Goal: Information Seeking & Learning: Check status

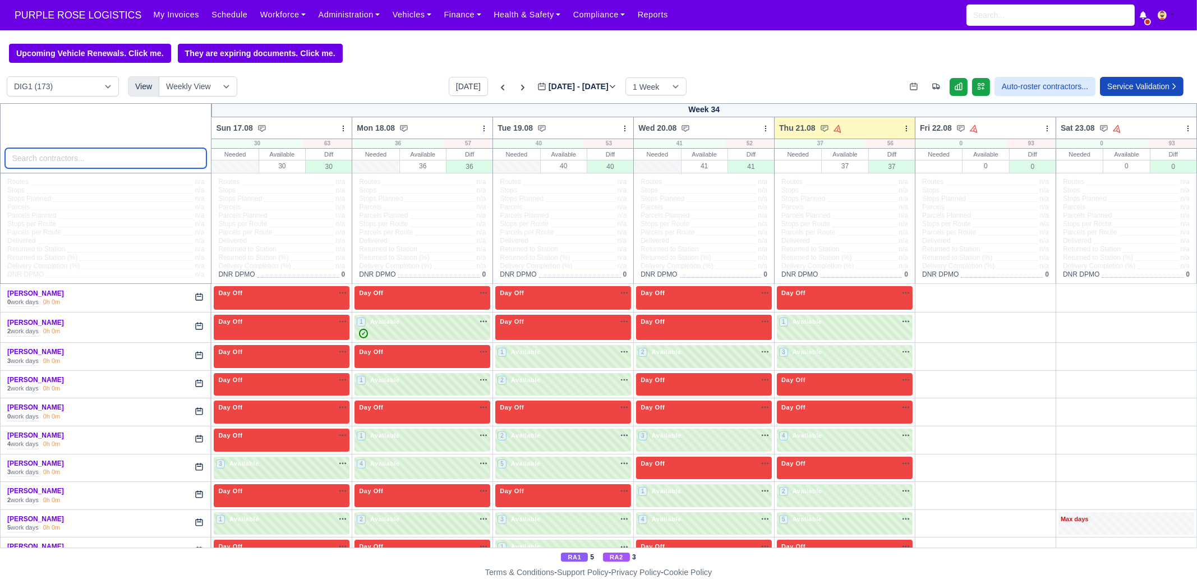
click at [116, 167] on input "search" at bounding box center [106, 158] width 202 height 20
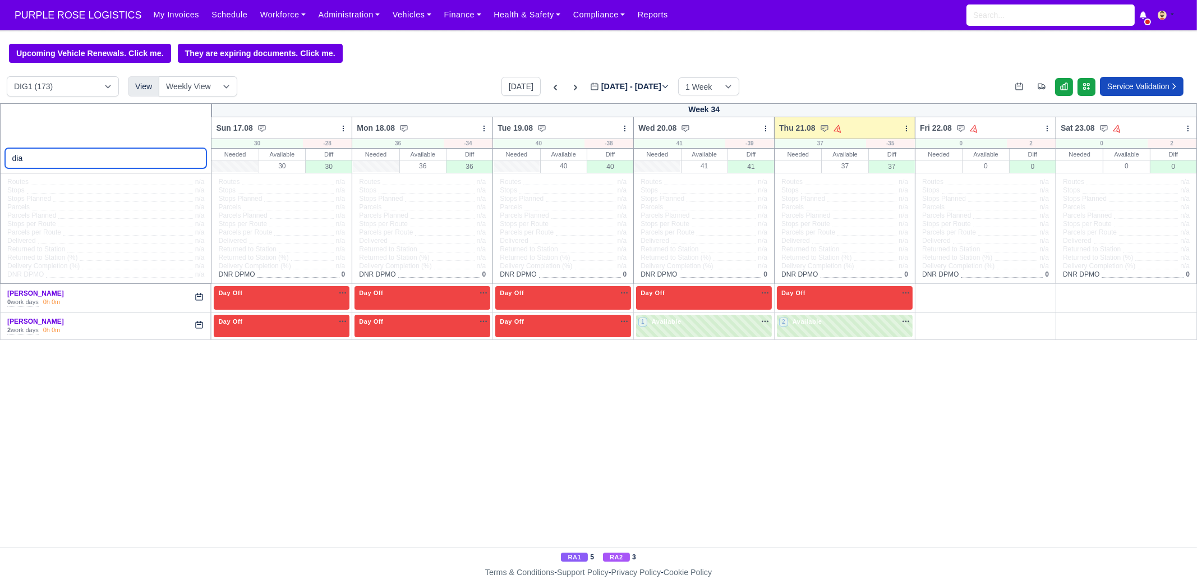
type input "dia"
click at [39, 292] on link "[PERSON_NAME]" at bounding box center [35, 293] width 57 height 8
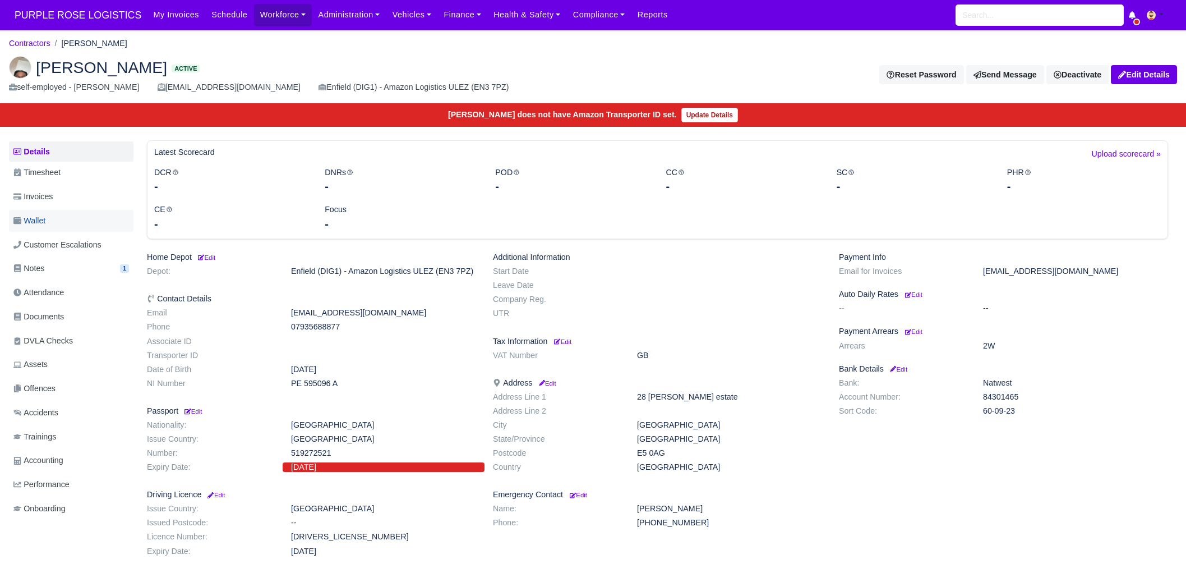
click at [44, 229] on link "Wallet" at bounding box center [71, 221] width 125 height 22
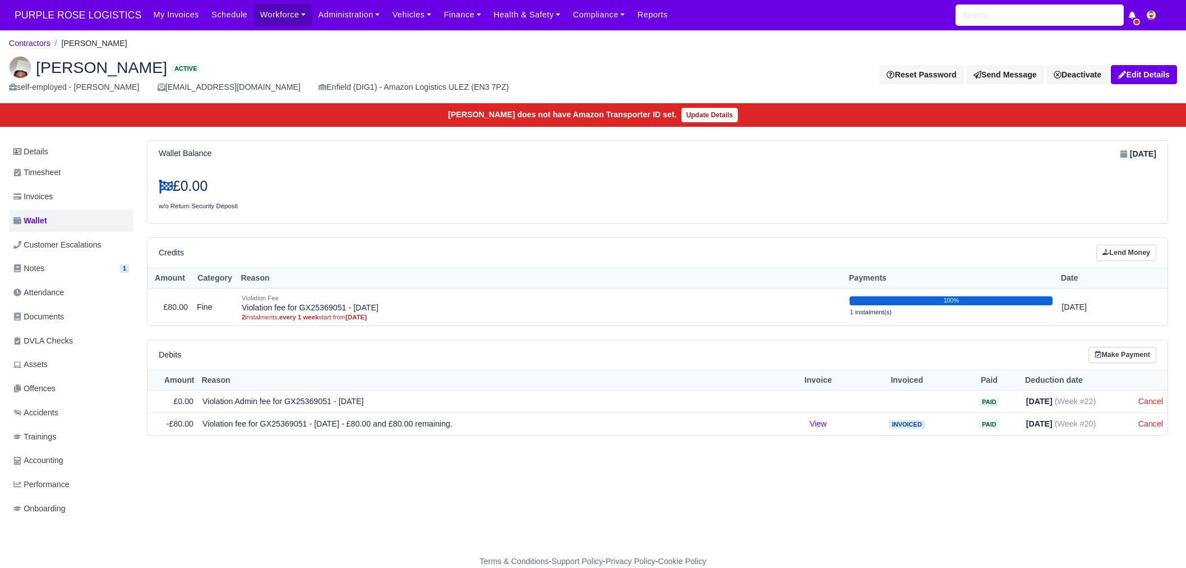
scroll to position [11, 0]
click at [45, 190] on span "Invoices" at bounding box center [32, 196] width 39 height 13
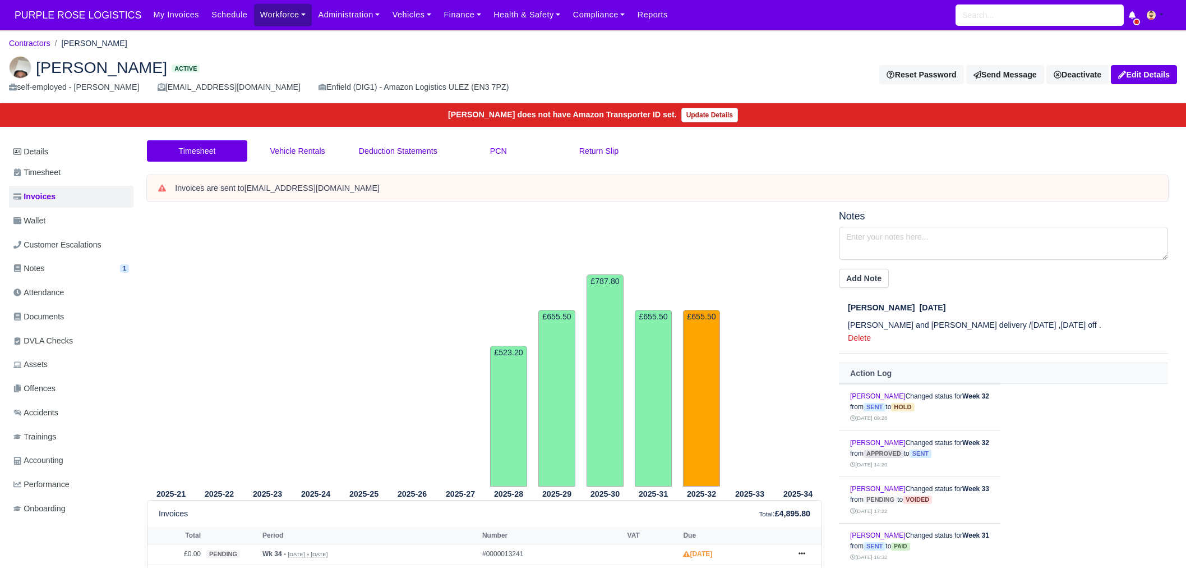
click at [280, 17] on link "Workforce" at bounding box center [283, 15] width 58 height 22
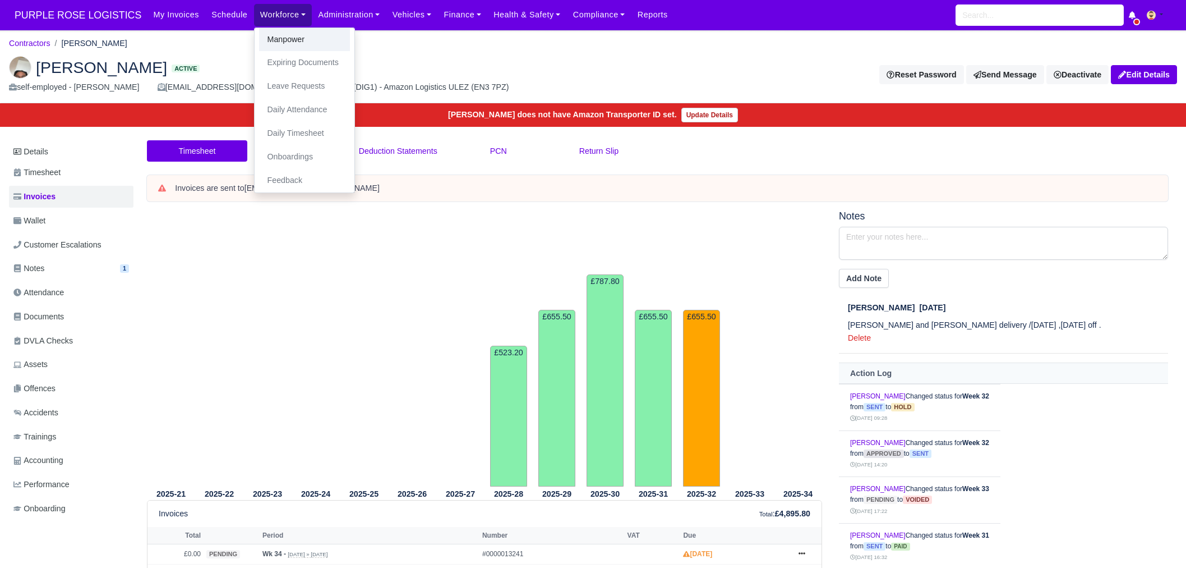
click at [283, 42] on link "Manpower" at bounding box center [304, 40] width 91 height 24
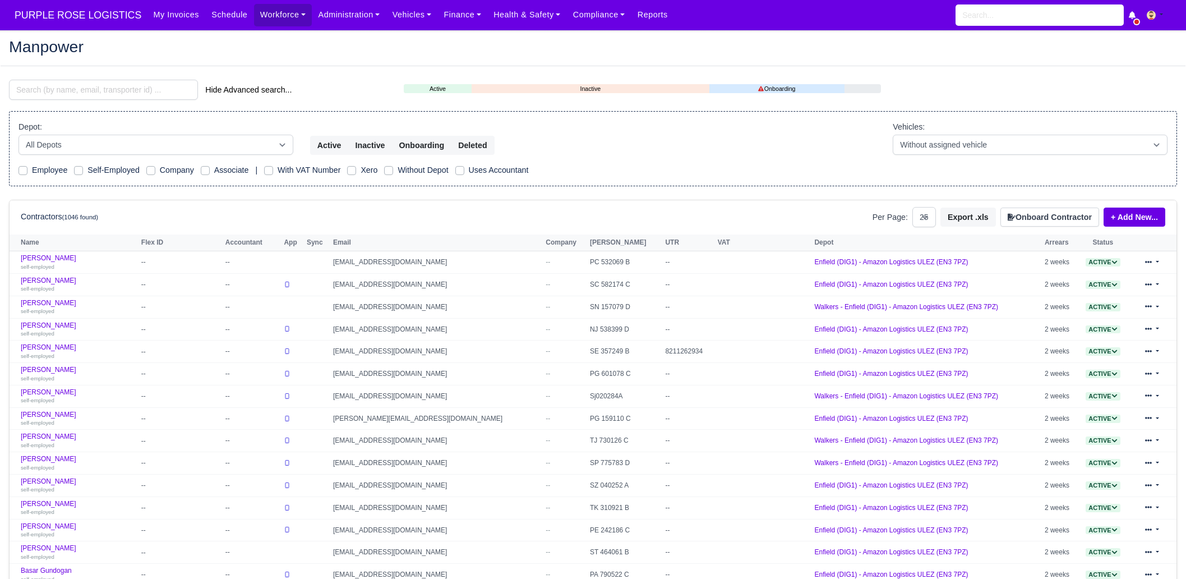
select select "25"
click at [131, 97] on input "search" at bounding box center [103, 90] width 189 height 20
paste input "[PERSON_NAME]"
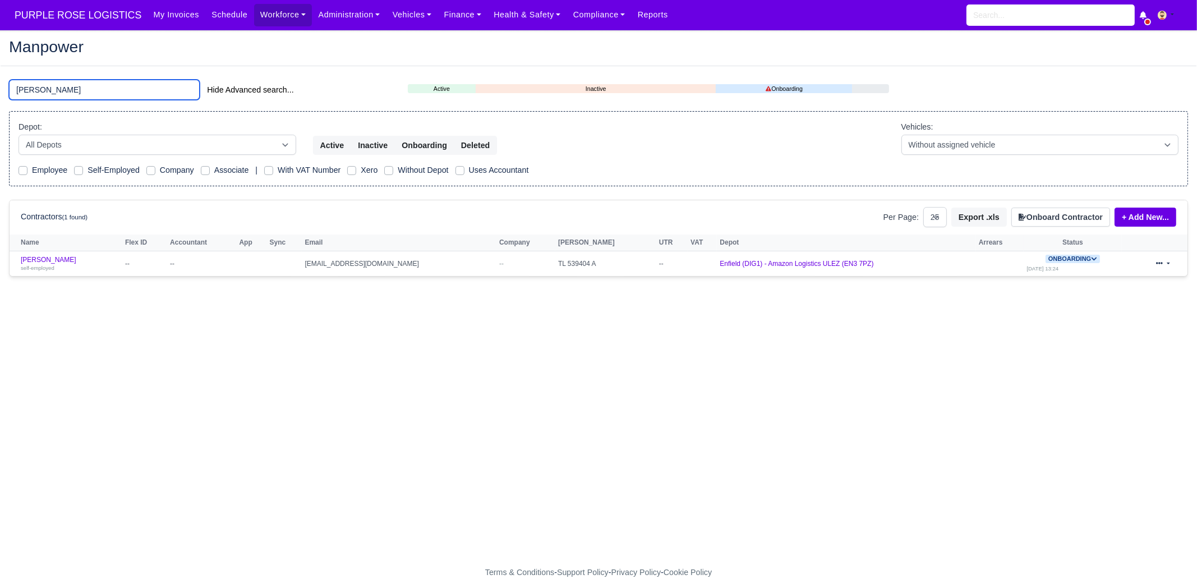
type input "[PERSON_NAME]"
click at [90, 276] on div "Yordan Angelov Svetlinov Hide Advanced search... Active Inactive Onboarding Dep…" at bounding box center [599, 185] width 1196 height 210
click at [93, 266] on div "self-employed" at bounding box center [70, 268] width 99 height 8
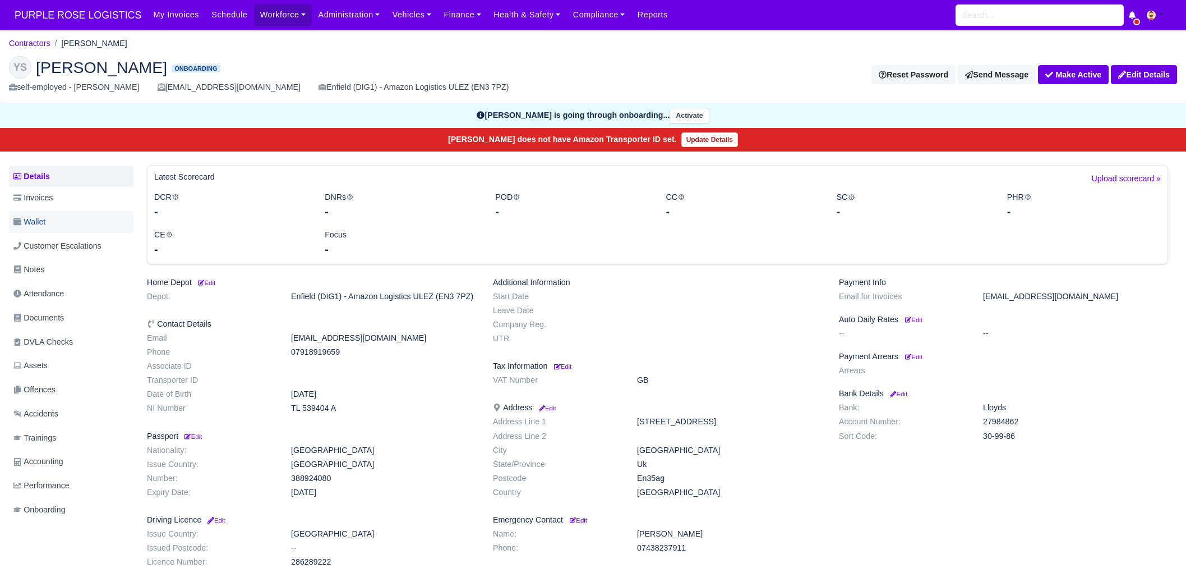
click at [81, 223] on link "Wallet" at bounding box center [71, 222] width 125 height 22
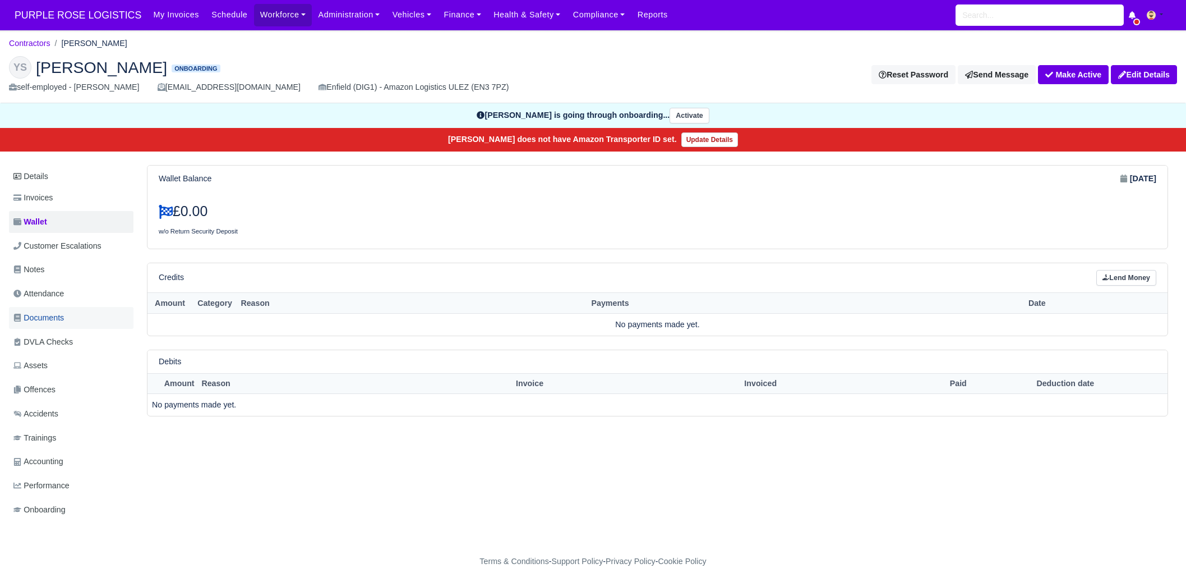
click at [64, 311] on span "Documents" at bounding box center [38, 317] width 50 height 13
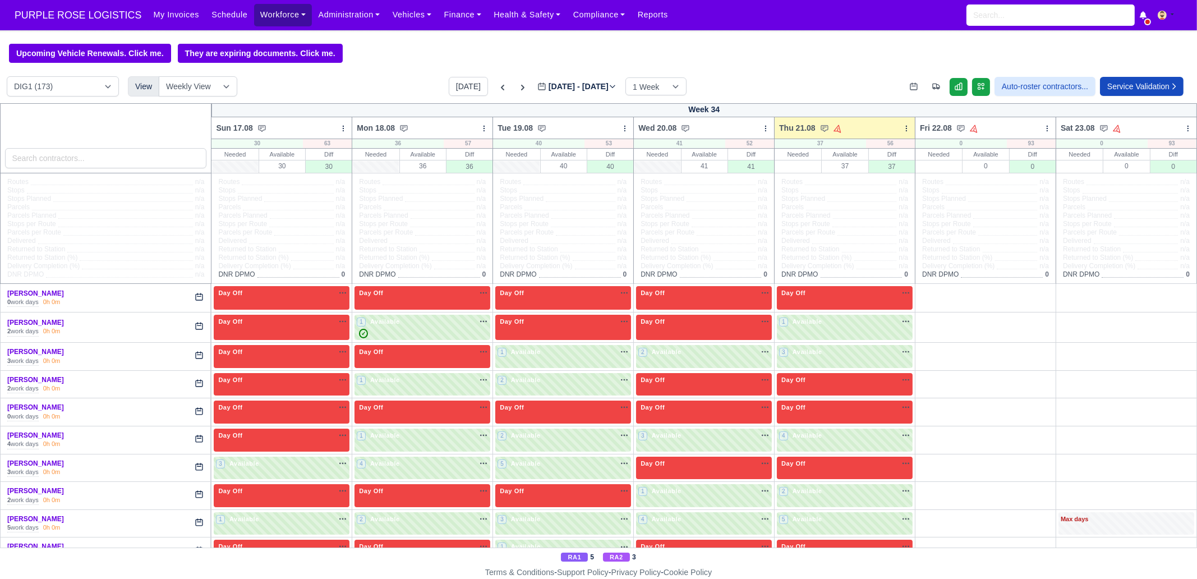
click at [280, 21] on link "Workforce" at bounding box center [283, 15] width 58 height 22
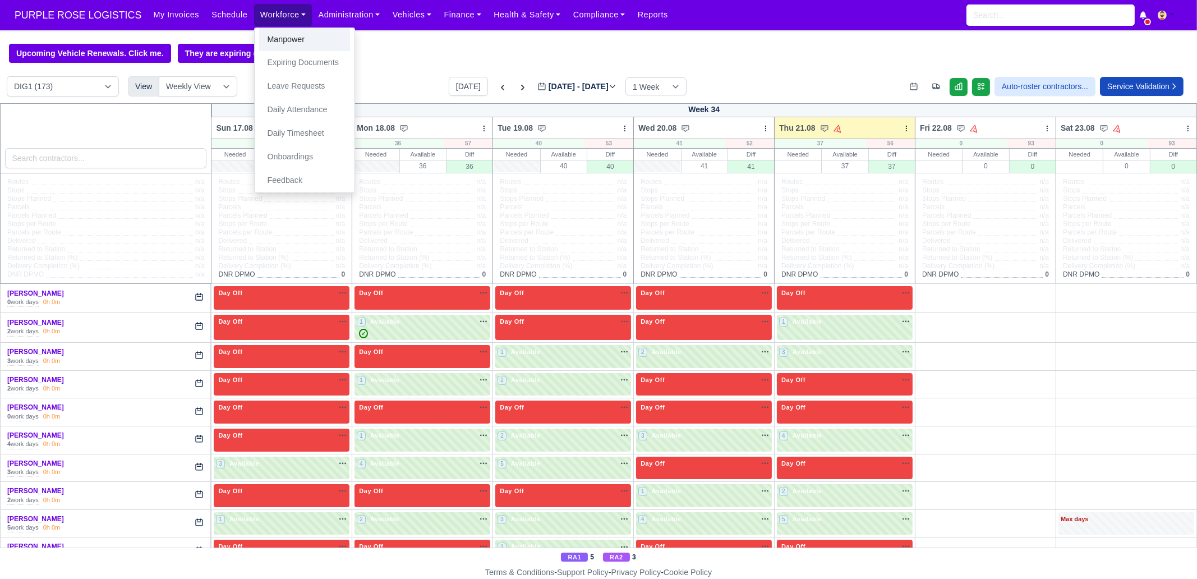
click at [278, 37] on link "Manpower" at bounding box center [304, 40] width 91 height 24
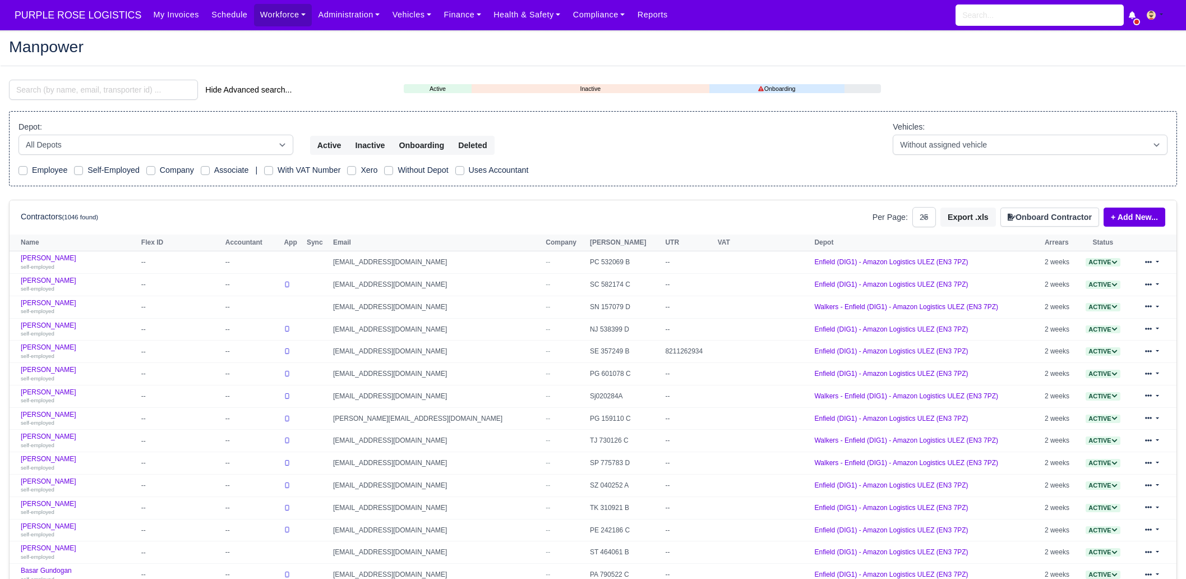
select select "25"
click at [121, 99] on input "search" at bounding box center [103, 90] width 189 height 20
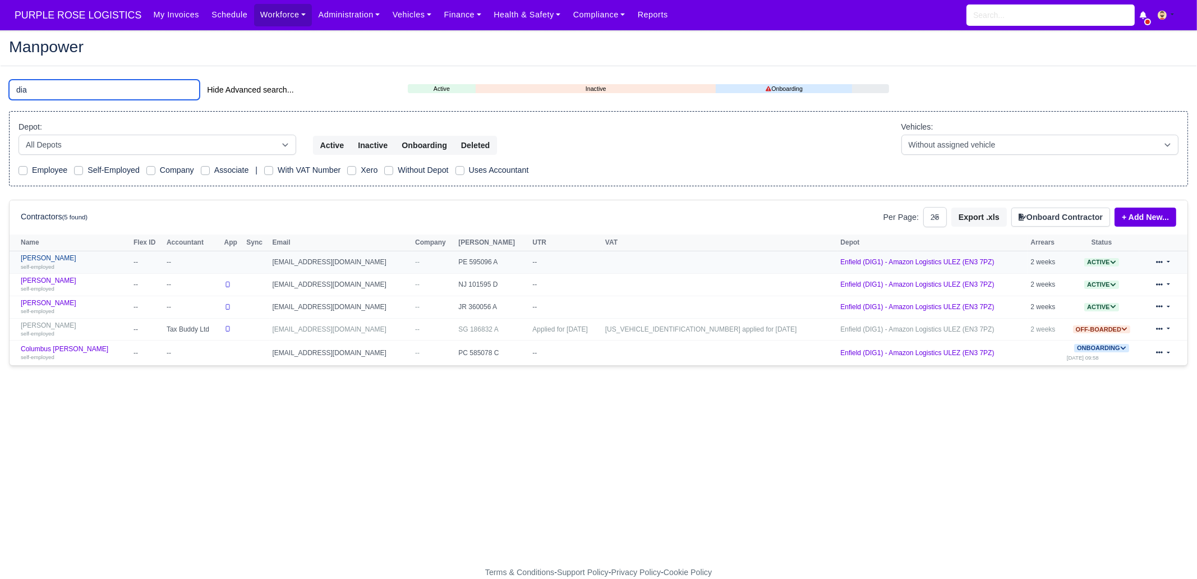
type input "dia"
click at [80, 263] on div "self-employed" at bounding box center [74, 267] width 107 height 8
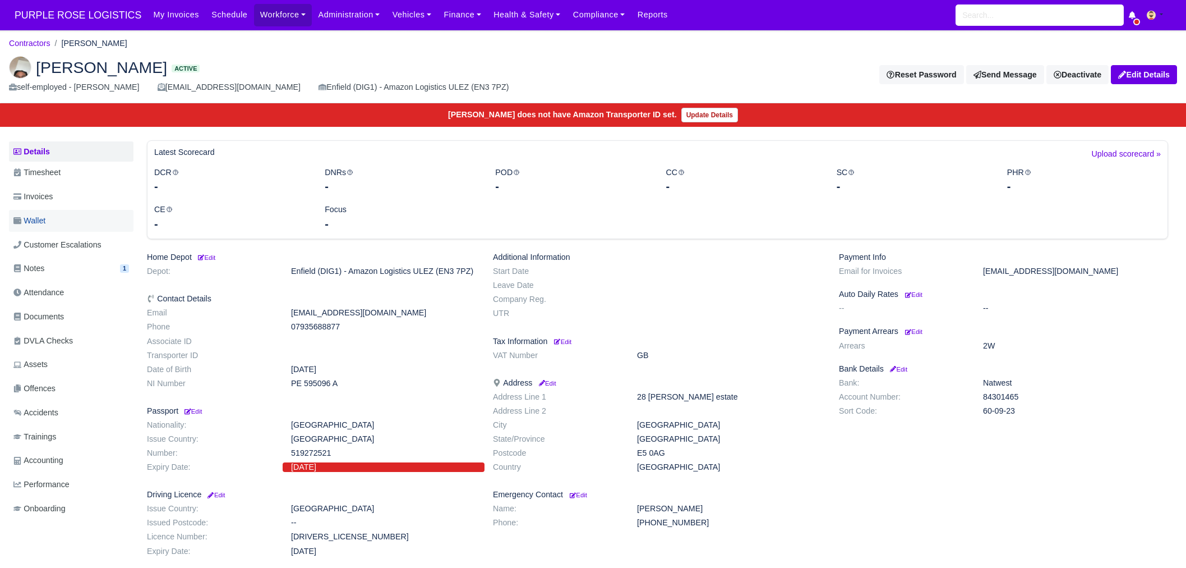
click at [68, 220] on link "Wallet" at bounding box center [71, 221] width 125 height 22
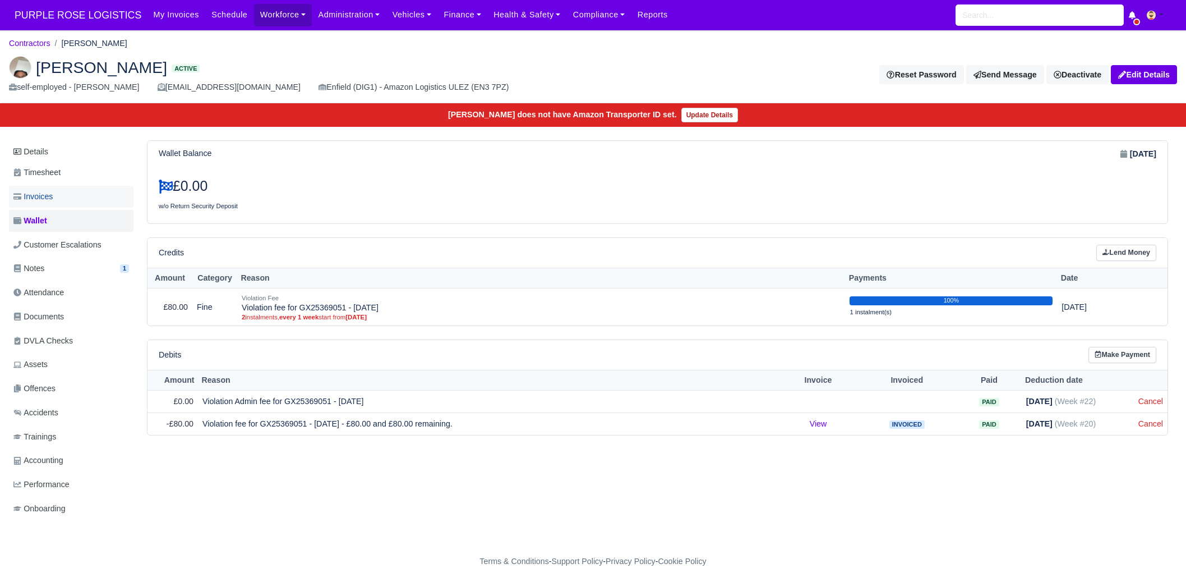
click at [77, 196] on link "Invoices" at bounding box center [71, 197] width 125 height 22
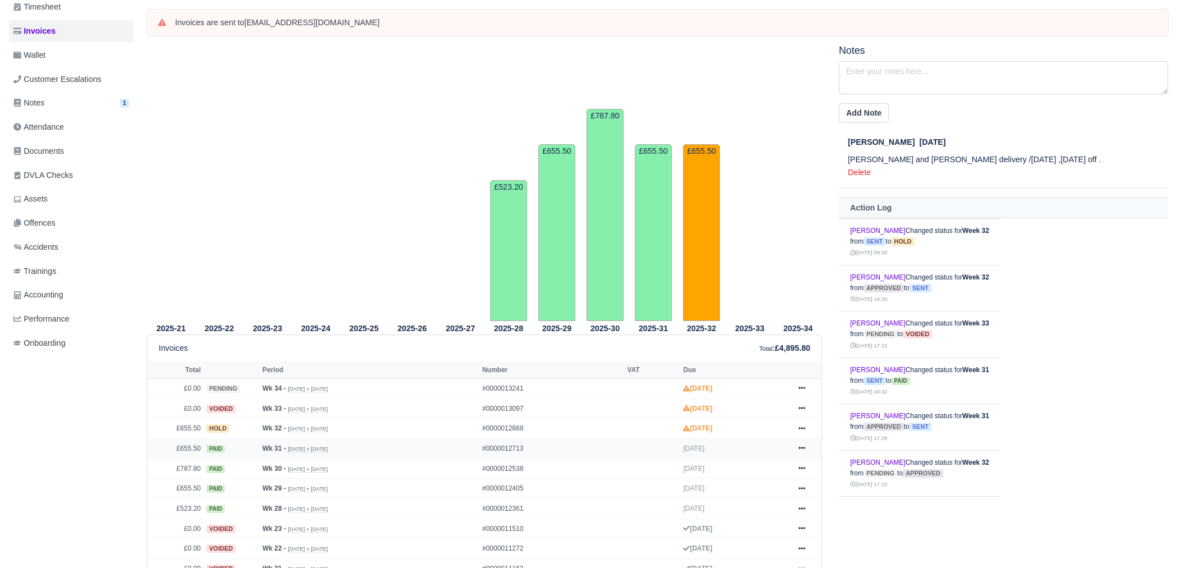
scroll to position [210, 0]
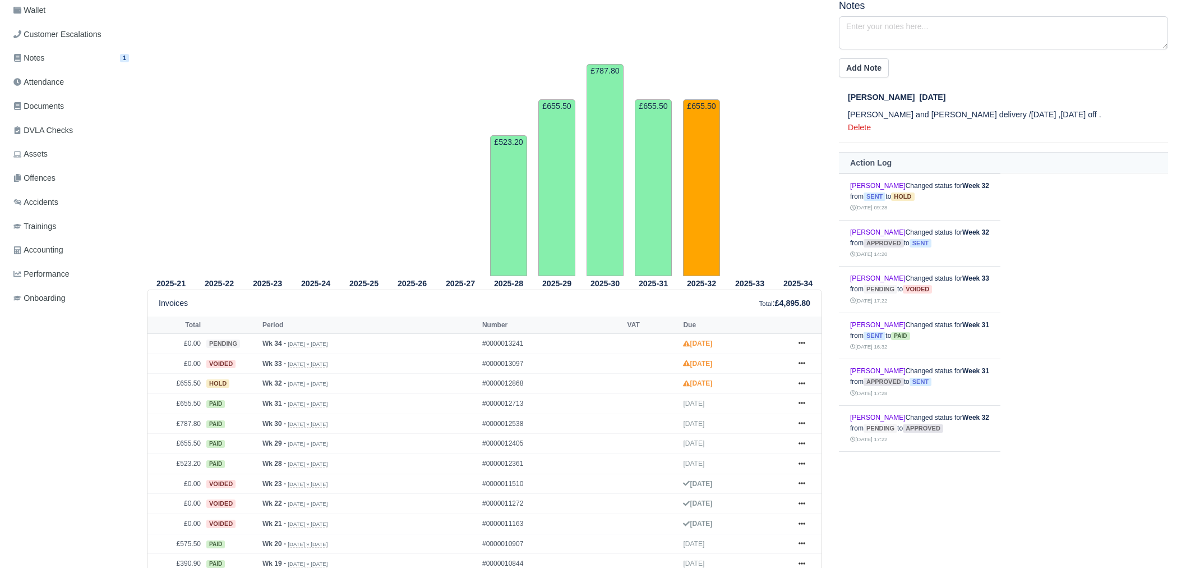
click at [23, 418] on div "Details Timesheet Invoices Wallet Customer Escalations Notes 1 Attendance" at bounding box center [73, 310] width 129 height 760
click at [178, 405] on td "£655.50" at bounding box center [176, 404] width 56 height 20
click at [188, 422] on td "£787.80" at bounding box center [176, 423] width 56 height 20
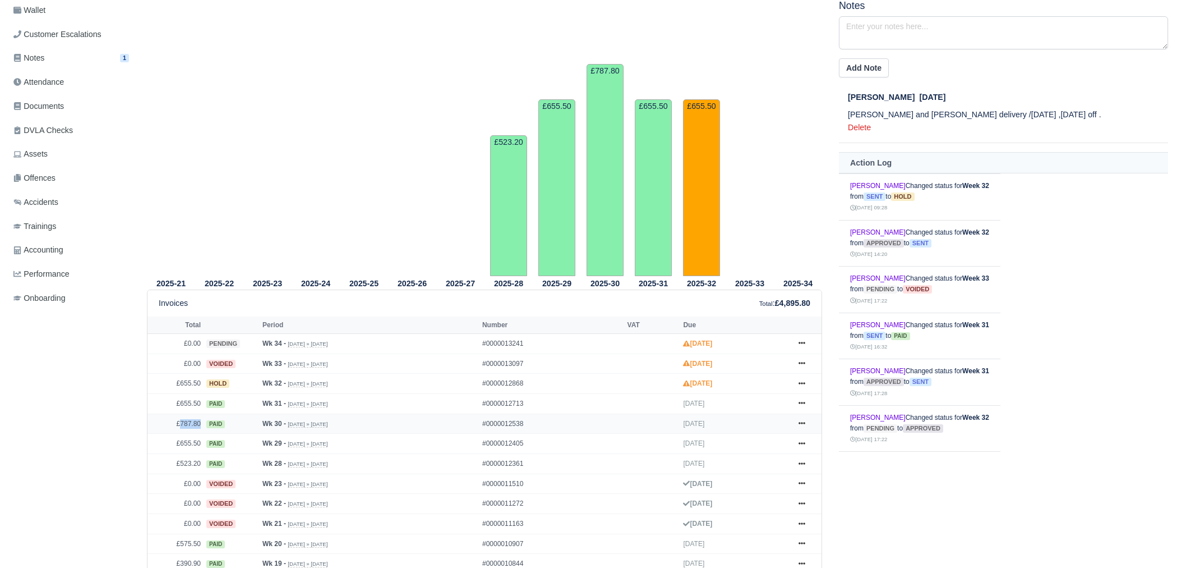
click at [188, 422] on td "£787.80" at bounding box center [176, 423] width 56 height 20
click at [187, 440] on td "£655.50" at bounding box center [176, 444] width 56 height 20
click at [191, 464] on td "£523.20" at bounding box center [176, 464] width 56 height 20
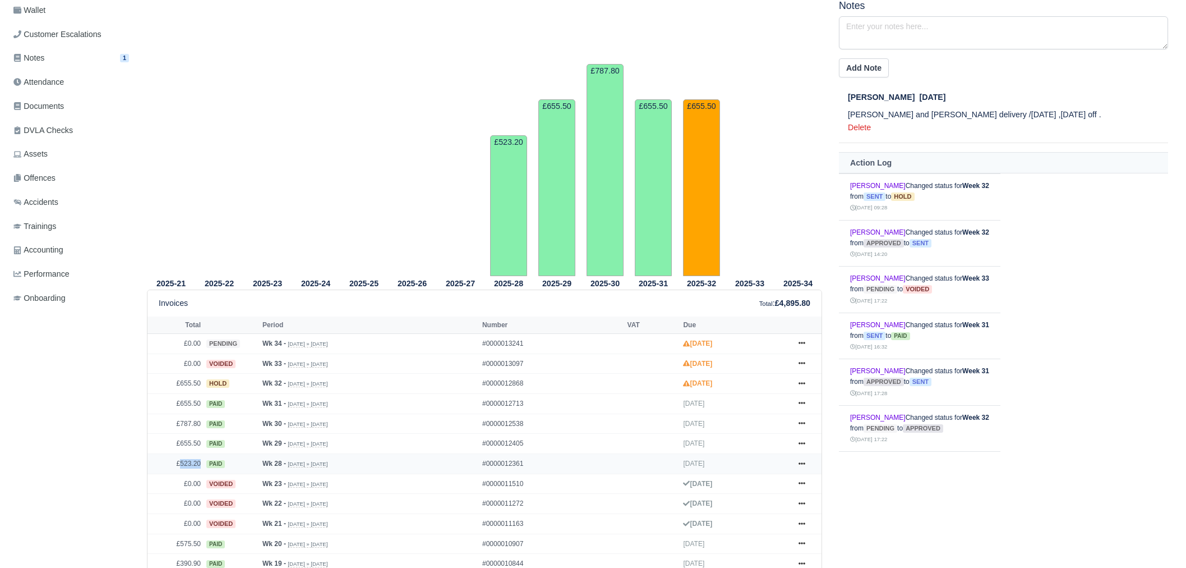
click at [191, 464] on td "£523.20" at bounding box center [176, 464] width 56 height 20
click at [188, 405] on td "£655.50" at bounding box center [176, 404] width 56 height 20
click at [104, 390] on div "Details Timesheet Invoices Wallet Customer Escalations Notes 1 Attendance" at bounding box center [73, 310] width 129 height 760
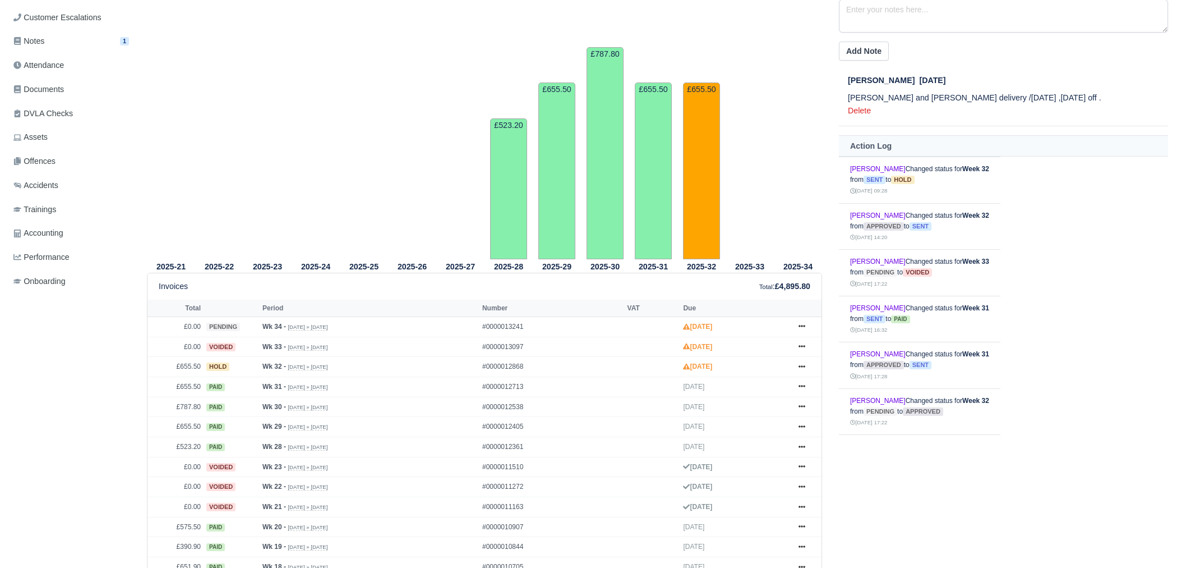
scroll to position [280, 0]
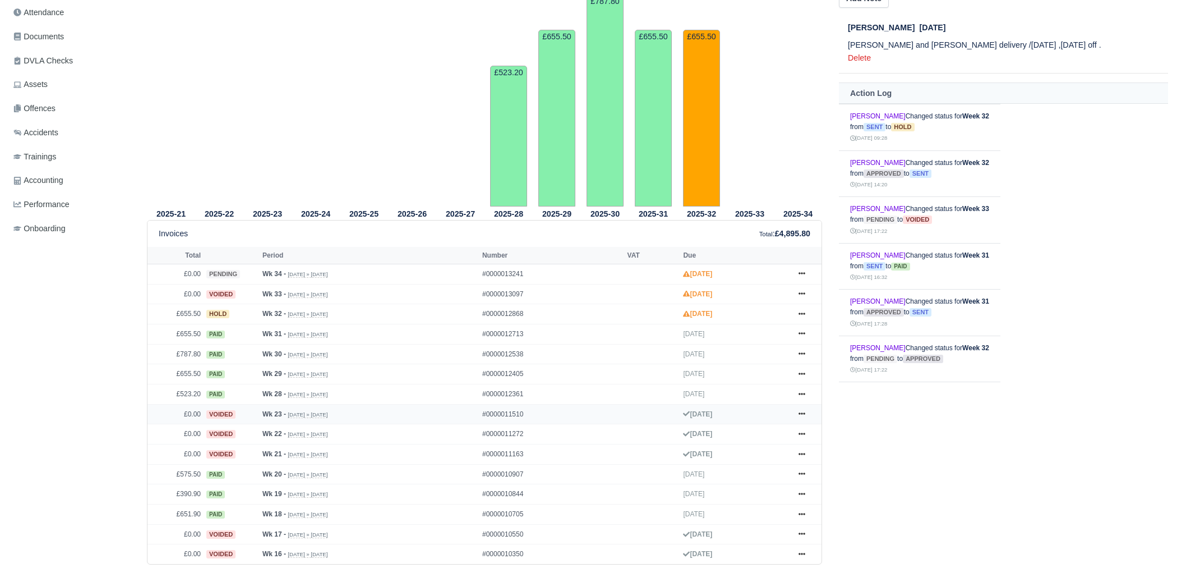
drag, startPoint x: 260, startPoint y: 411, endPoint x: 393, endPoint y: 407, distance: 133.0
click at [393, 407] on td "Wk 23 - Jun 1, 2025 » Jun 7, 2025" at bounding box center [370, 414] width 220 height 20
drag, startPoint x: 182, startPoint y: 411, endPoint x: 430, endPoint y: 411, distance: 248.5
click at [430, 411] on tr "£0.00 voided Wk 23 - Jun 1, 2025 » Jun 7, 2025 #0000011510 Jun 21, 2025 Show In…" at bounding box center [485, 414] width 674 height 20
click at [96, 484] on div "Details Timesheet Invoices Wallet Customer Escalations Notes 1 Attendance" at bounding box center [73, 240] width 129 height 760
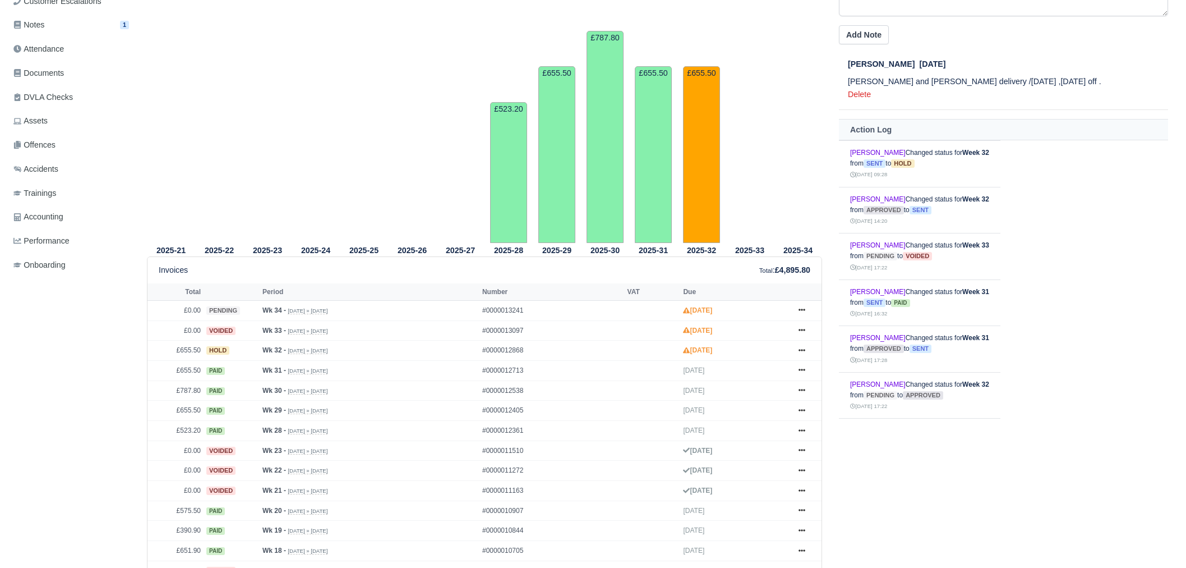
scroll to position [0, 0]
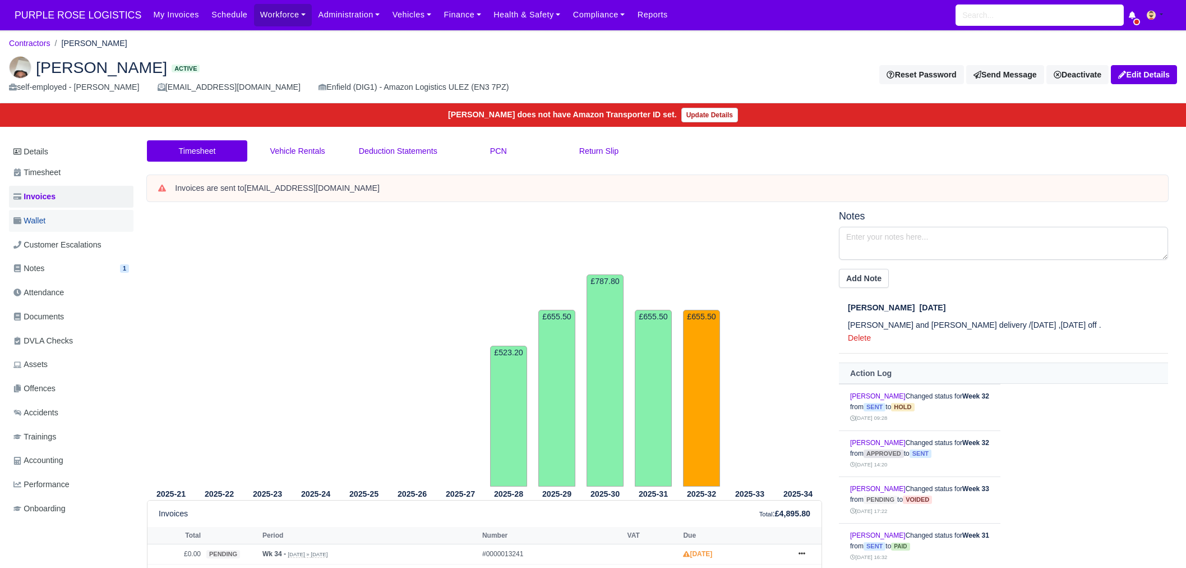
click at [62, 213] on link "Wallet" at bounding box center [71, 221] width 125 height 22
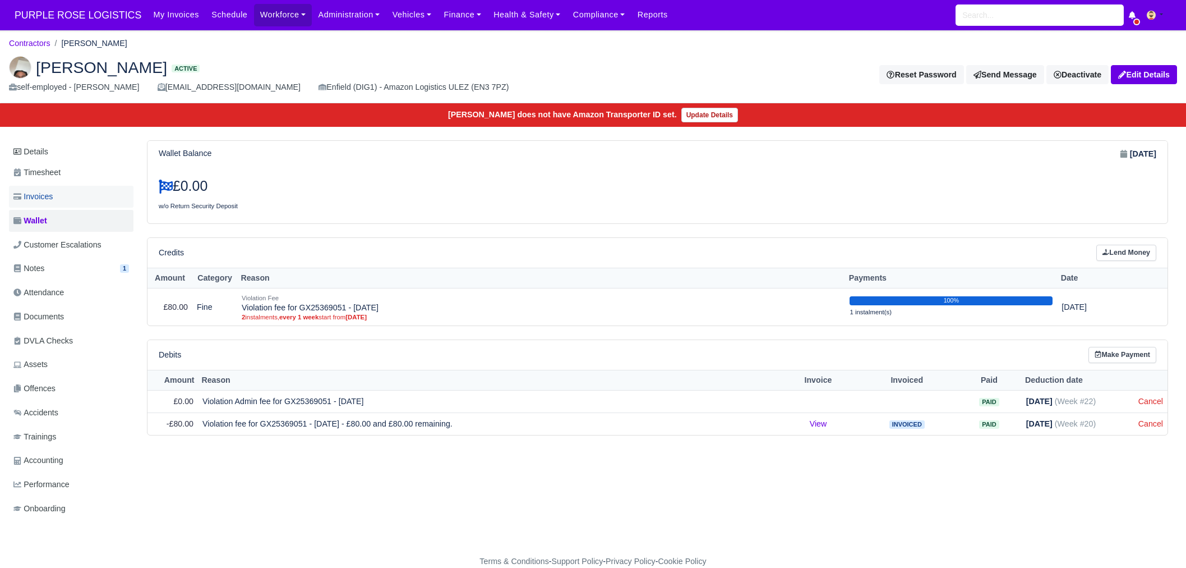
click at [100, 196] on link "Invoices" at bounding box center [71, 197] width 125 height 22
